Goal: Task Accomplishment & Management: Manage account settings

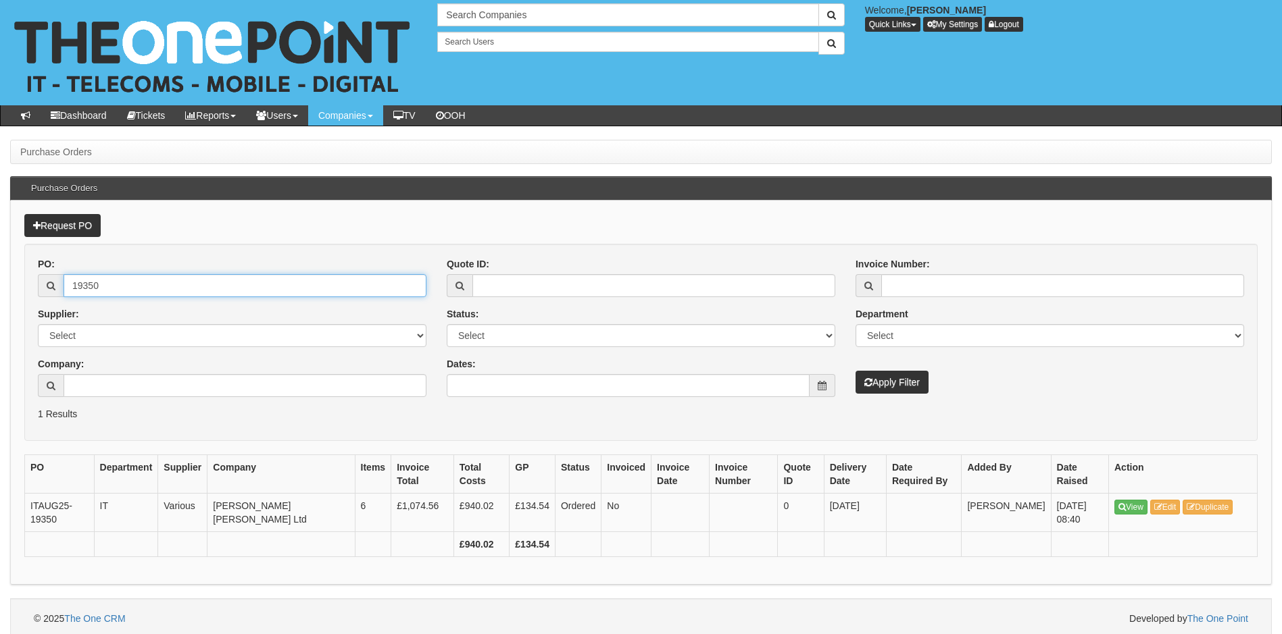
drag, startPoint x: 111, startPoint y: 288, endPoint x: 60, endPoint y: 291, distance: 51.4
click at [51, 299] on div "PO: 19350 Supplier: Select 123 REG.co.uk 1Password 3 4Gon AA Jones Electric Ltd…" at bounding box center [232, 332] width 409 height 150
type input "16649"
click at [855, 371] on button "Apply Filter" at bounding box center [891, 382] width 73 height 23
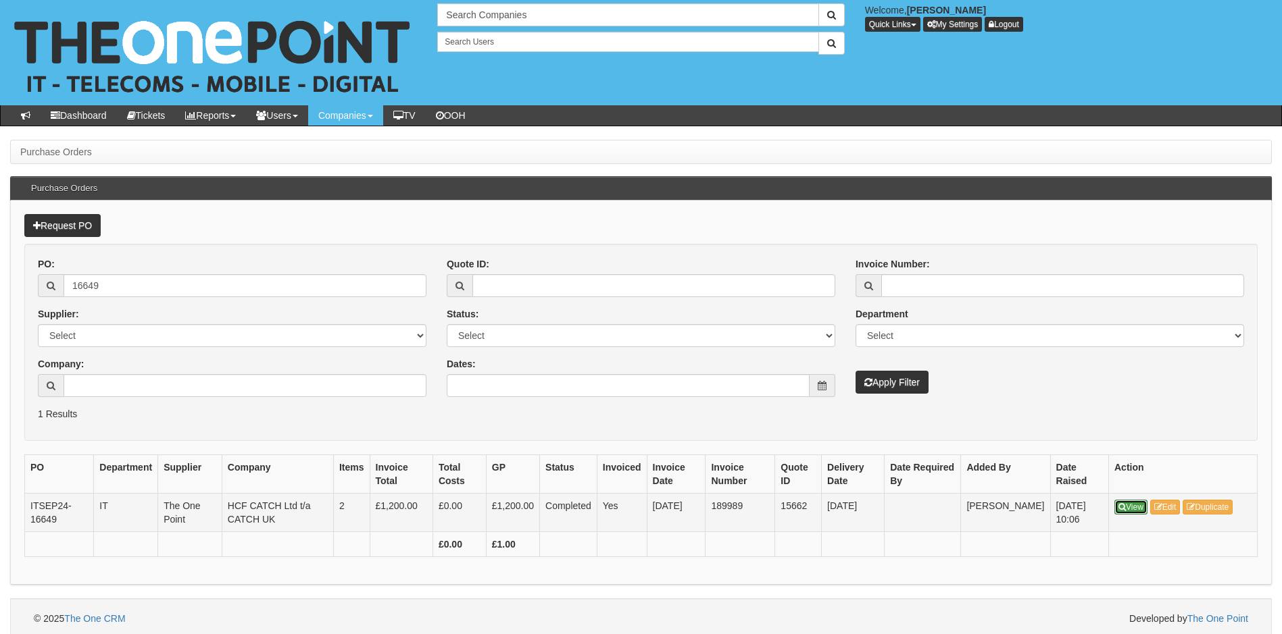
click at [1132, 511] on link "View" at bounding box center [1130, 507] width 33 height 15
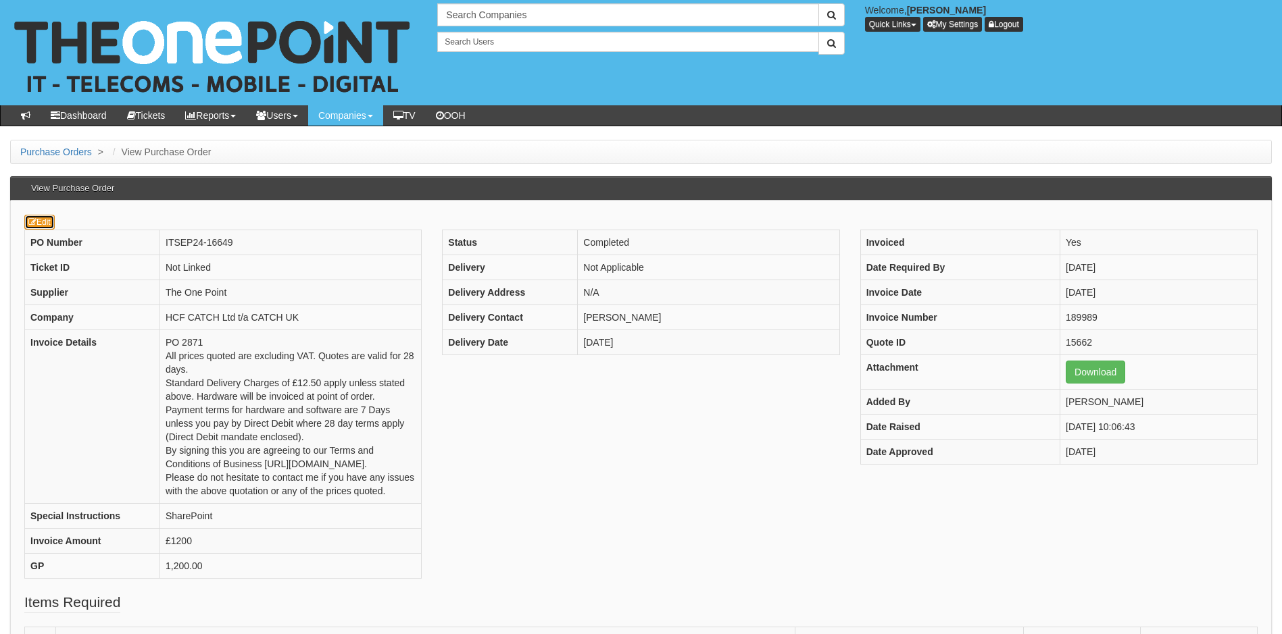
click at [32, 218] on icon at bounding box center [32, 222] width 8 height 8
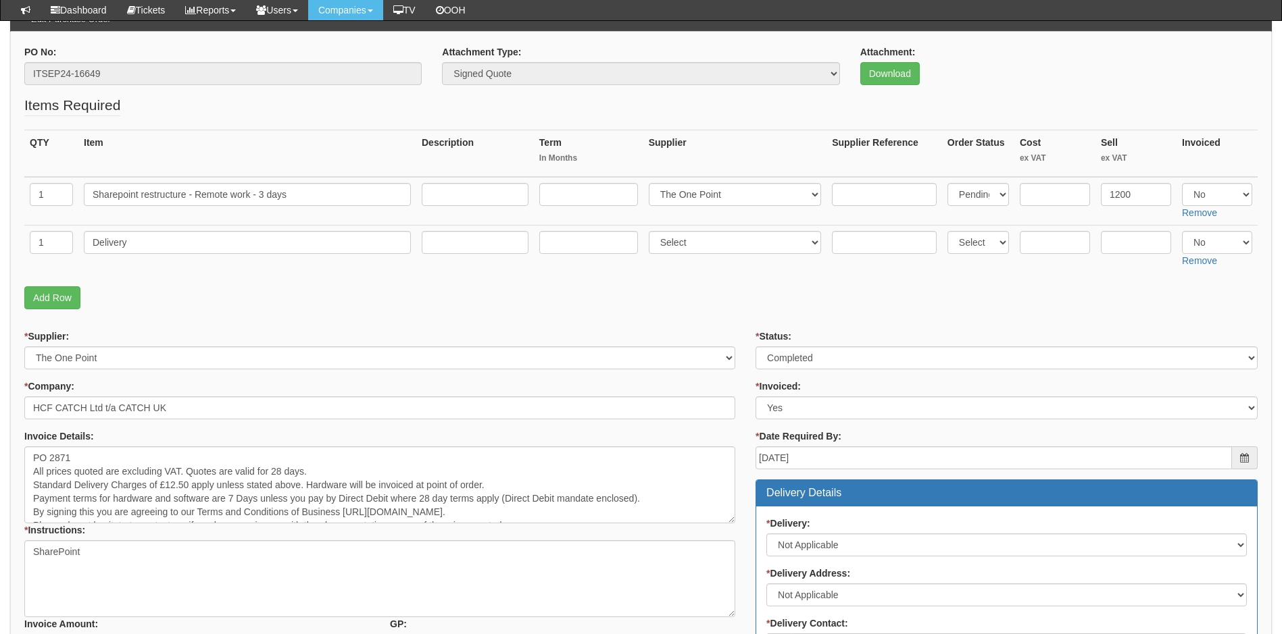
scroll to position [135, 0]
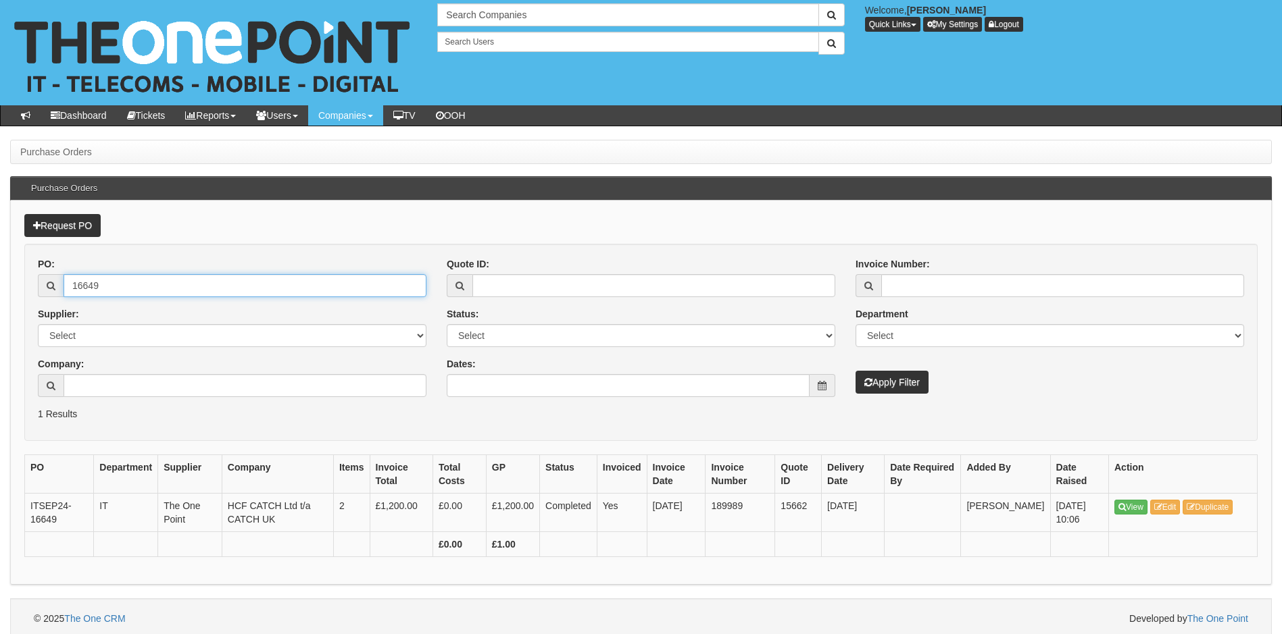
drag, startPoint x: 57, startPoint y: 294, endPoint x: 47, endPoint y: 294, distance: 9.5
click at [47, 294] on div "16649" at bounding box center [232, 285] width 389 height 23
type input "2871"
click at [855, 371] on button "Apply Filter" at bounding box center [891, 382] width 73 height 23
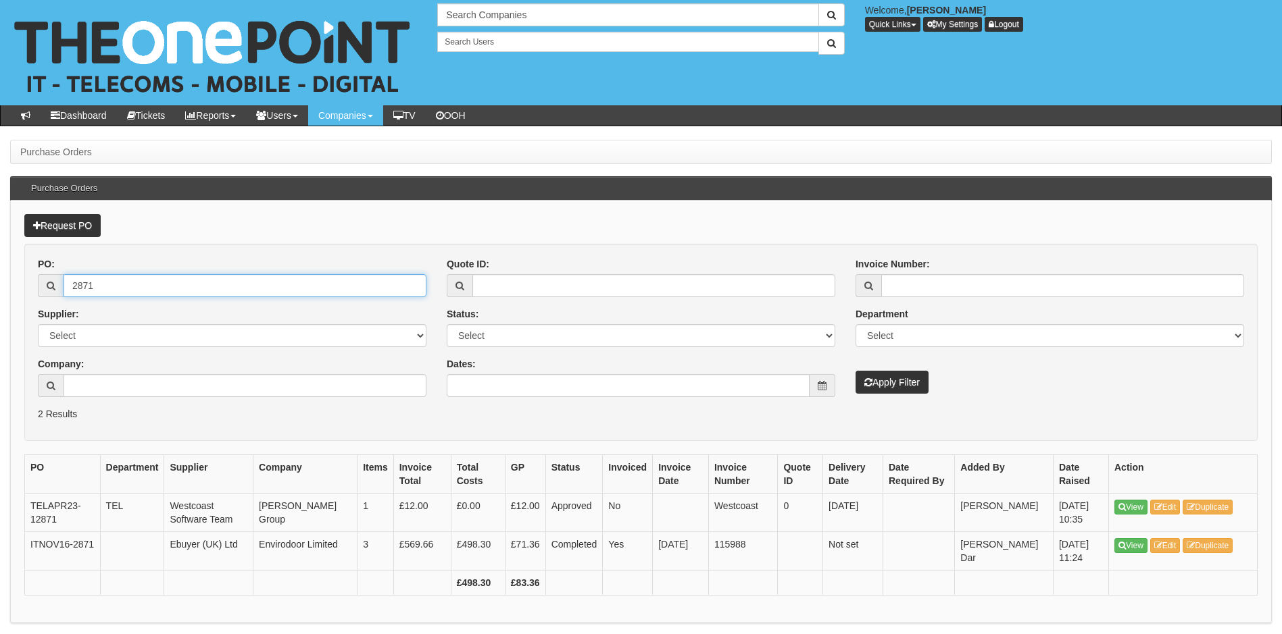
drag, startPoint x: 108, startPoint y: 286, endPoint x: 51, endPoint y: 288, distance: 57.5
click at [51, 288] on div "2871" at bounding box center [232, 285] width 389 height 23
type input "16649"
click at [855, 371] on button "Apply Filter" at bounding box center [891, 382] width 73 height 23
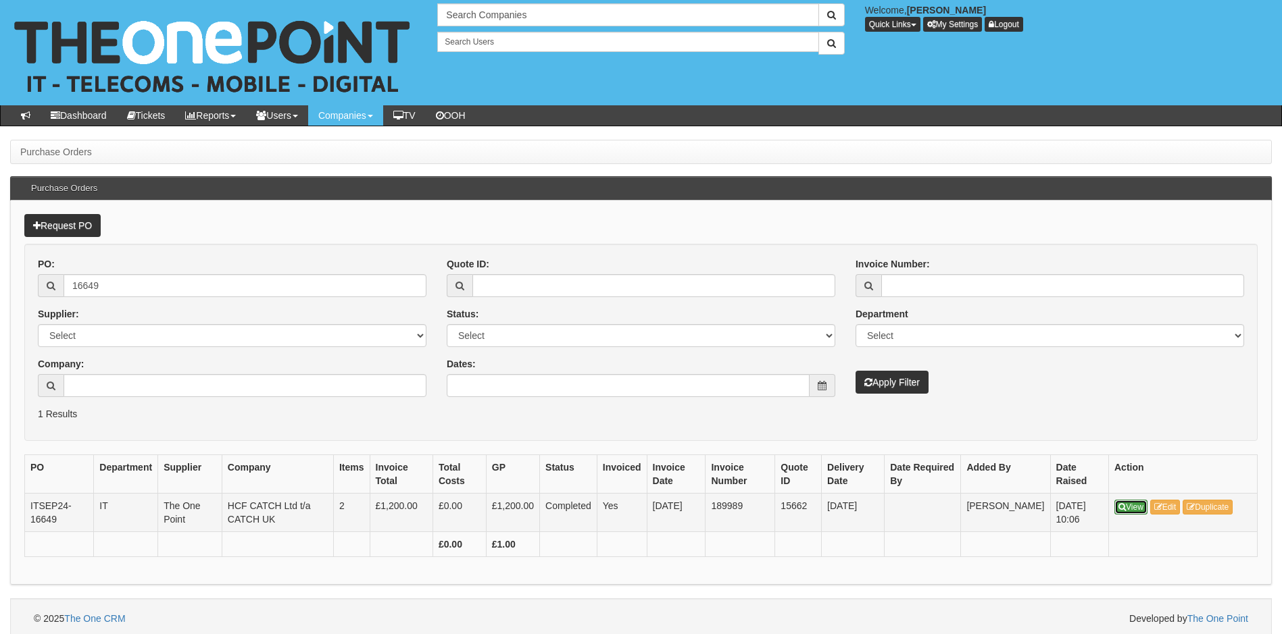
click at [1134, 508] on link "View" at bounding box center [1130, 507] width 33 height 15
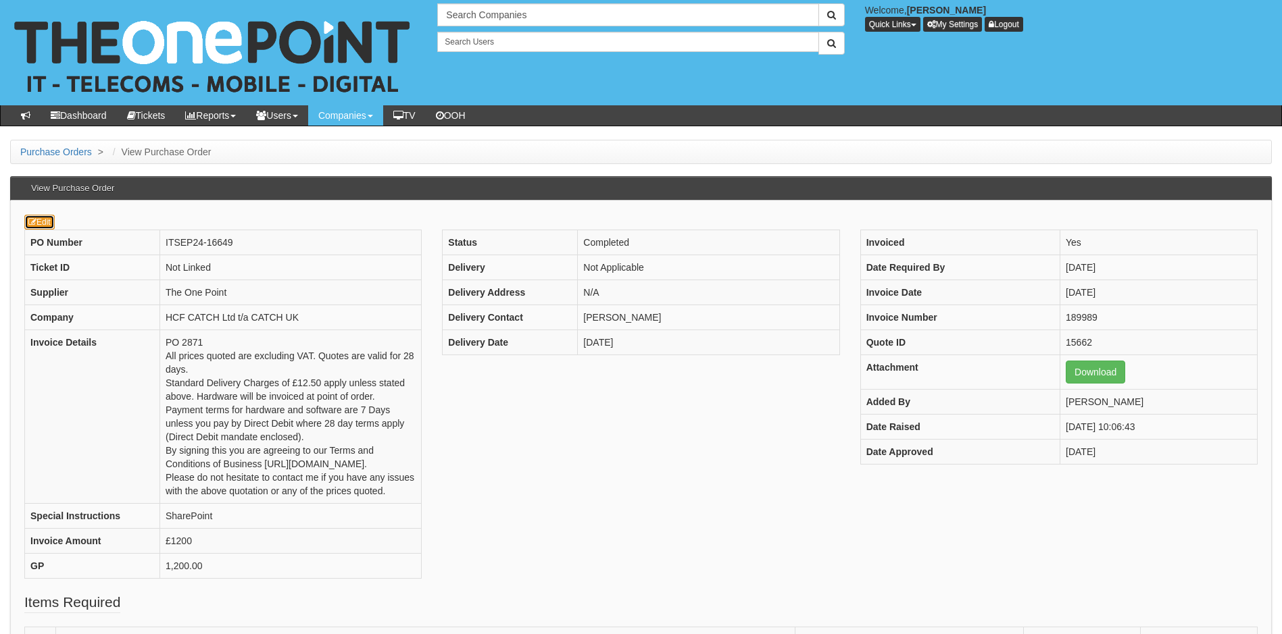
click at [39, 220] on link "Edit" at bounding box center [39, 222] width 30 height 15
